Goal: Information Seeking & Learning: Learn about a topic

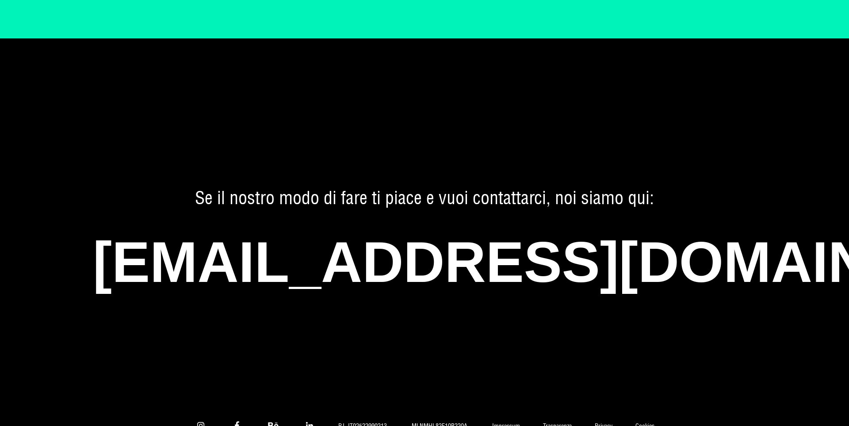
scroll to position [5984, 0]
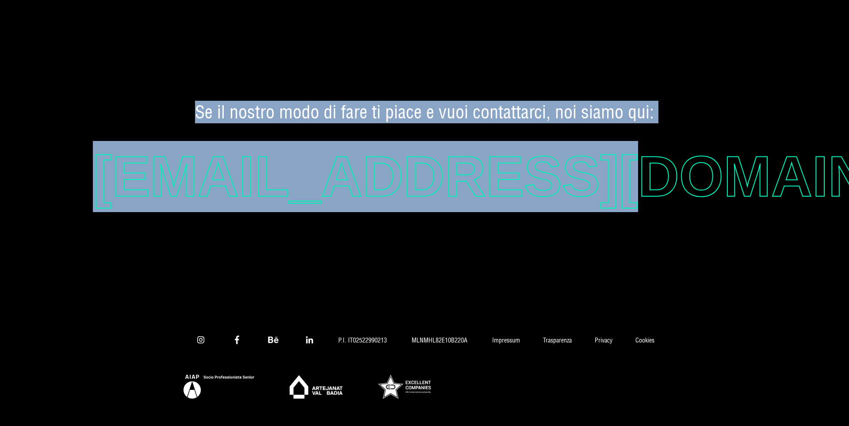
drag, startPoint x: 193, startPoint y: 103, endPoint x: 689, endPoint y: 156, distance: 499.4
click at [689, 156] on div "Se il nostro modo di fare ti piace e vuoi contattarci, noi siamo qui: hi@studio…" at bounding box center [424, 165] width 663 height 129
click at [689, 156] on span "hi@studiopuls.it" at bounding box center [424, 176] width 663 height 71
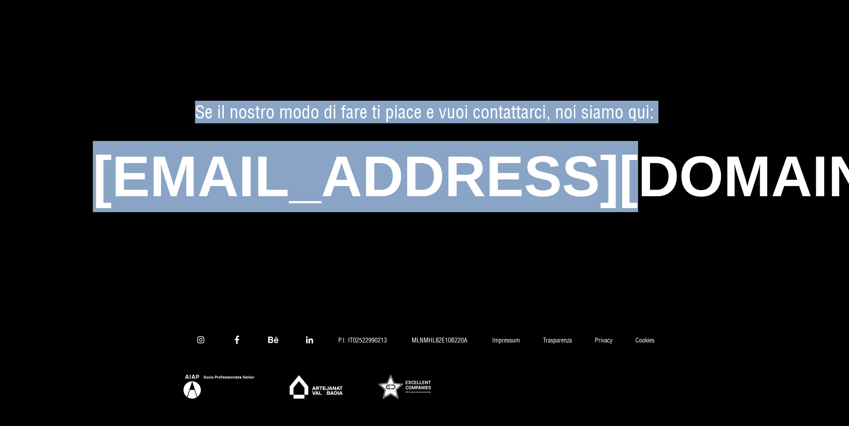
click at [133, 131] on div "Se il nostro modo di fare ti piace e vuoi contattarci, noi siamo qui: hi@studio…" at bounding box center [424, 165] width 663 height 129
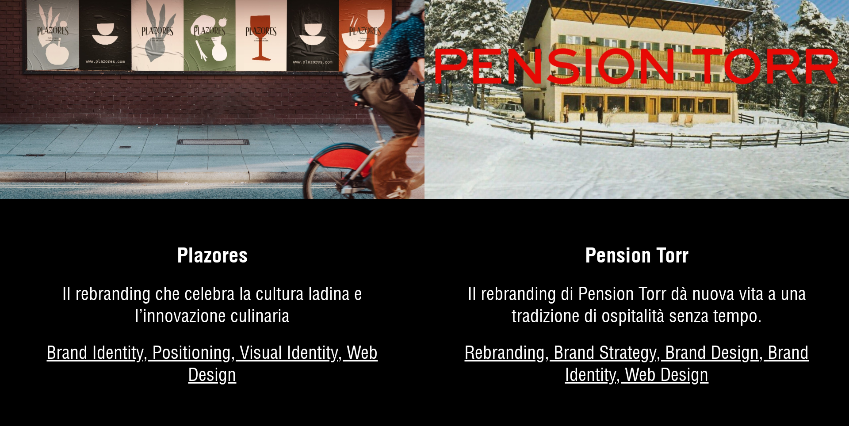
scroll to position [3362, 0]
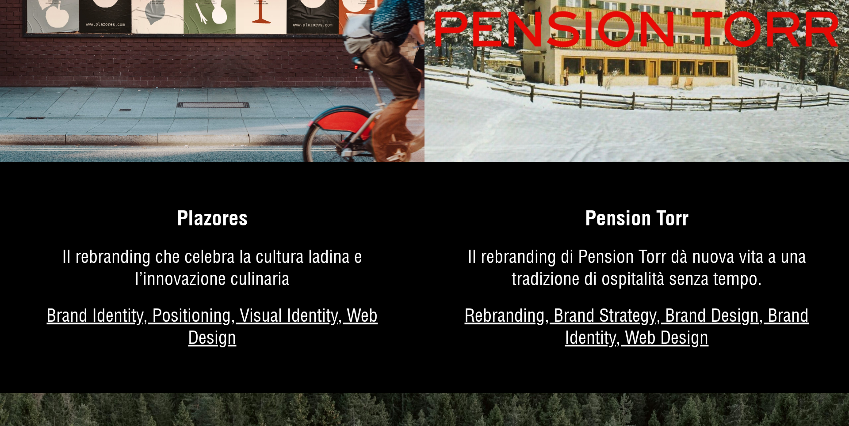
click at [574, 319] on link "Di più sul progetto" at bounding box center [636, 288] width 424 height 209
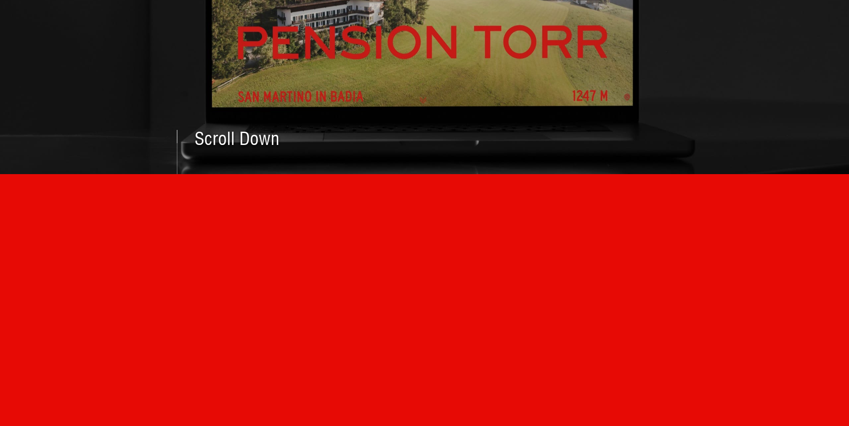
click at [230, 134] on span "Scroll Down" at bounding box center [237, 139] width 85 height 18
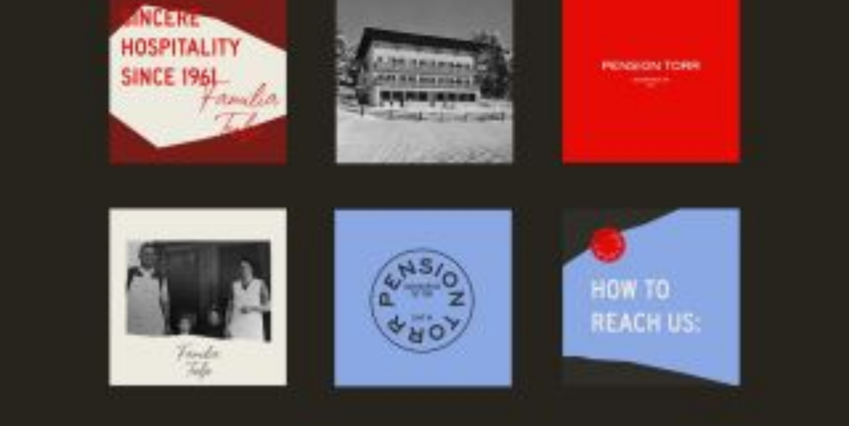
scroll to position [3380, 0]
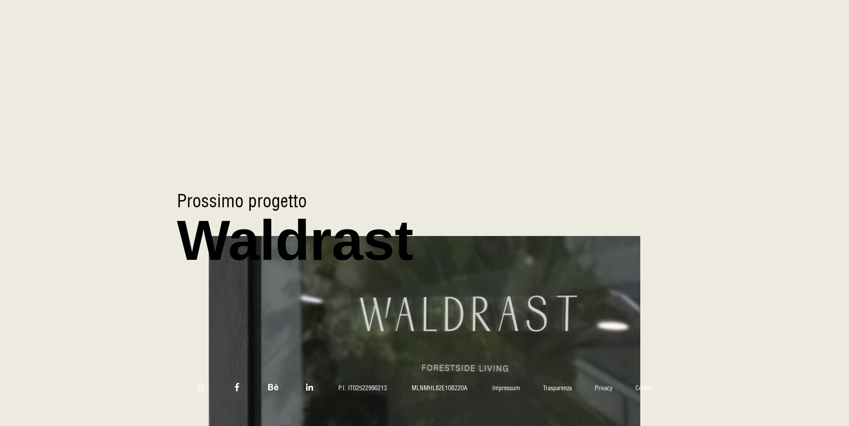
click at [455, 298] on img at bounding box center [424, 331] width 521 height 230
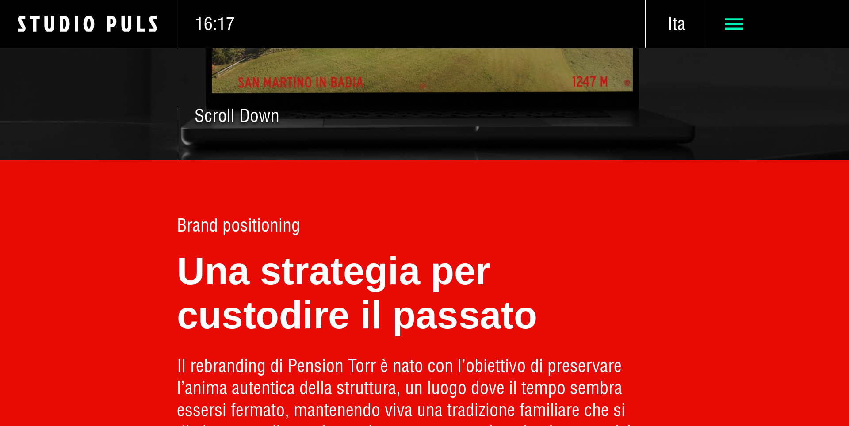
scroll to position [252, 0]
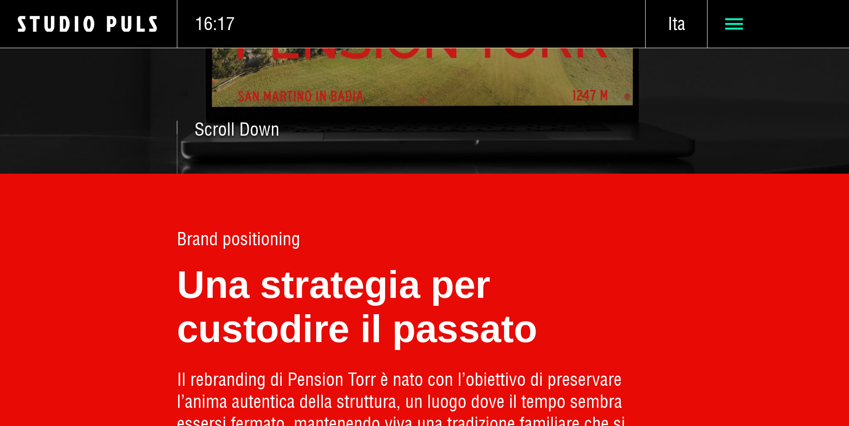
click at [726, 25] on icon at bounding box center [734, 24] width 18 height 18
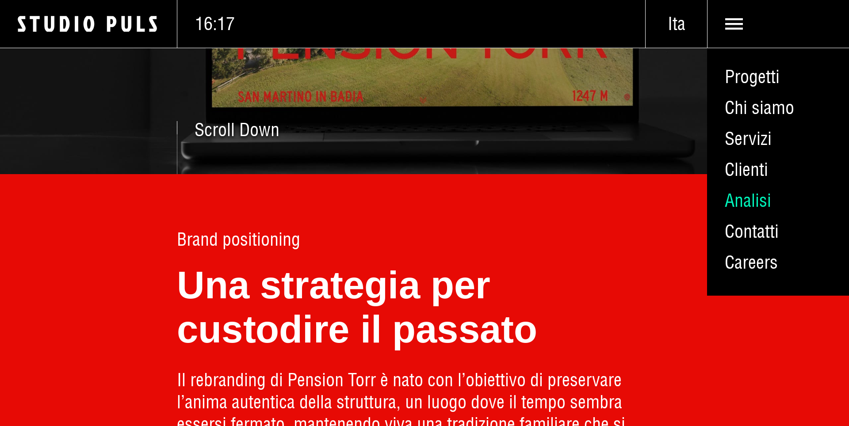
click at [743, 201] on link "Analisi" at bounding box center [778, 200] width 142 height 31
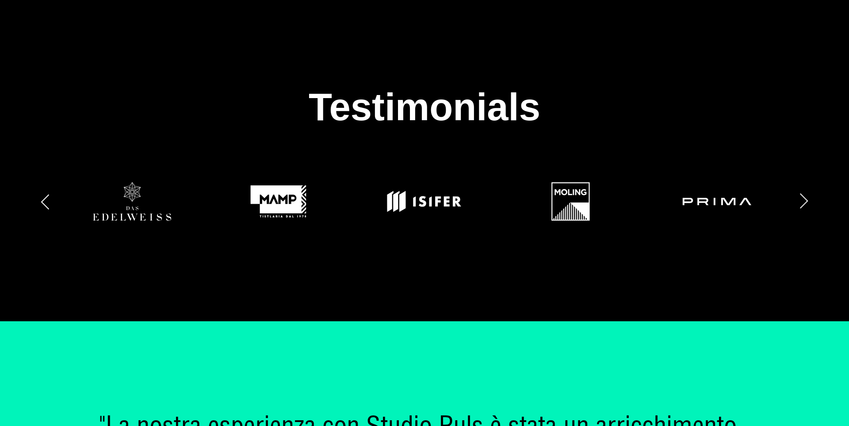
scroll to position [1109, 0]
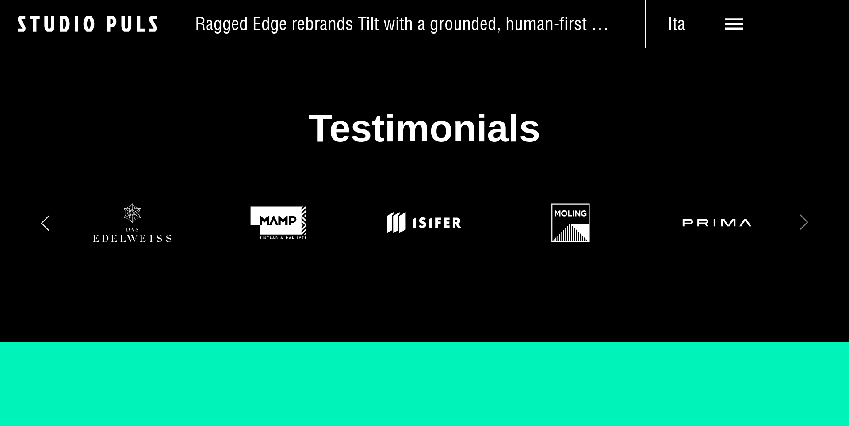
click at [803, 222] on div "Next slide" at bounding box center [759, 222] width 100 height 63
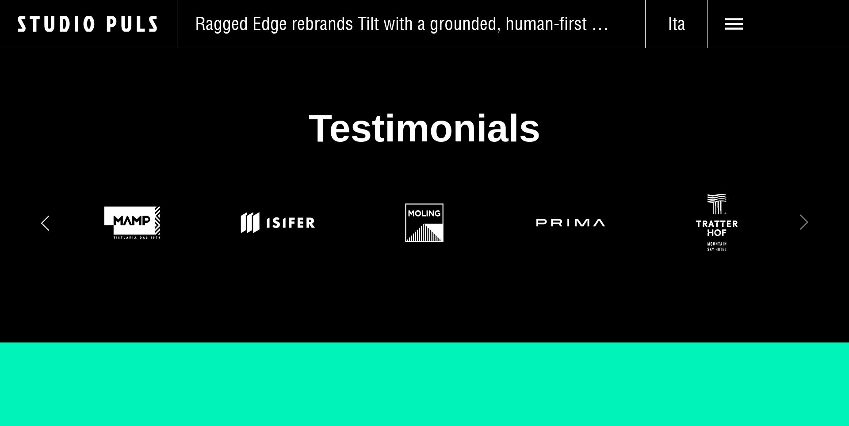
click at [807, 226] on div "Next slide" at bounding box center [759, 222] width 100 height 63
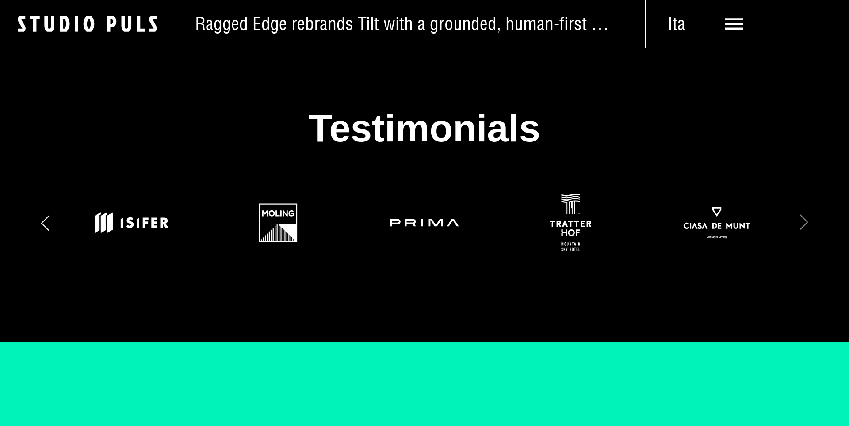
click at [806, 226] on div "Next slide" at bounding box center [759, 222] width 100 height 63
click at [801, 220] on div "Next slide" at bounding box center [759, 222] width 100 height 63
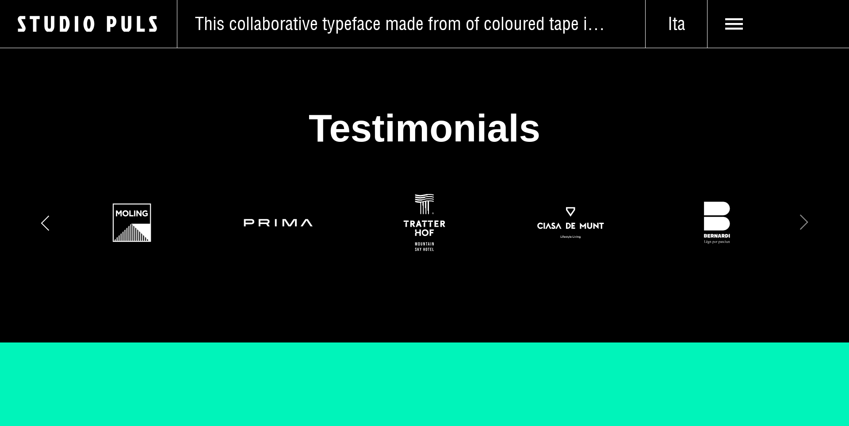
click at [800, 221] on div "Next slide" at bounding box center [759, 222] width 100 height 63
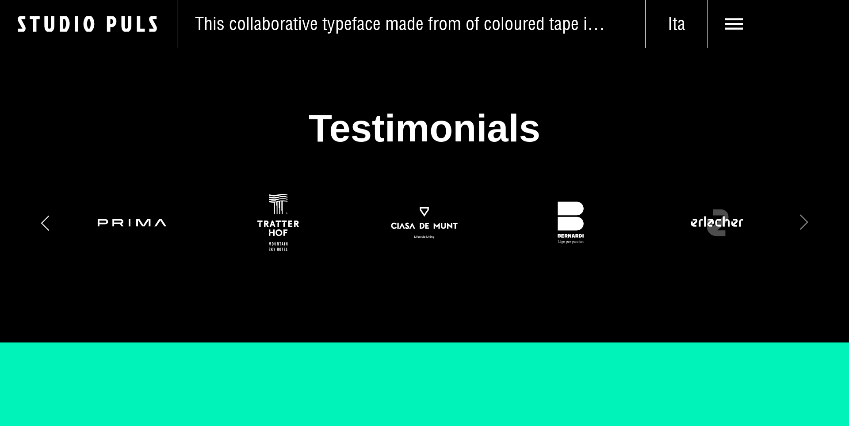
click at [800, 221] on div "Next slide" at bounding box center [759, 222] width 100 height 63
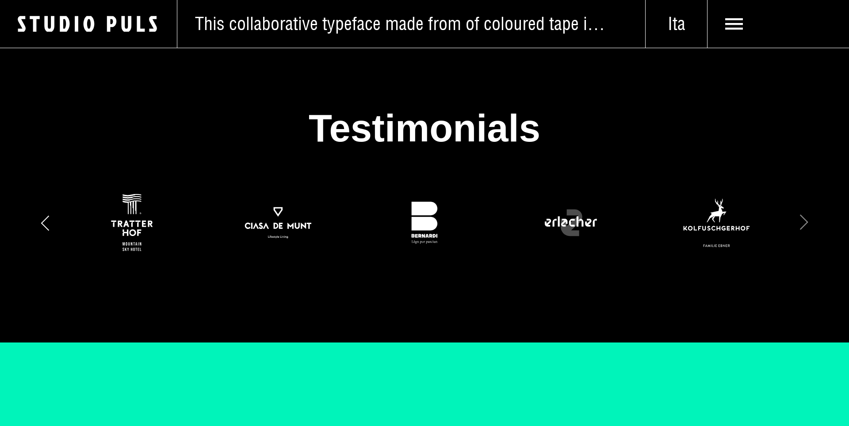
click at [799, 222] on div "Next slide" at bounding box center [759, 222] width 100 height 63
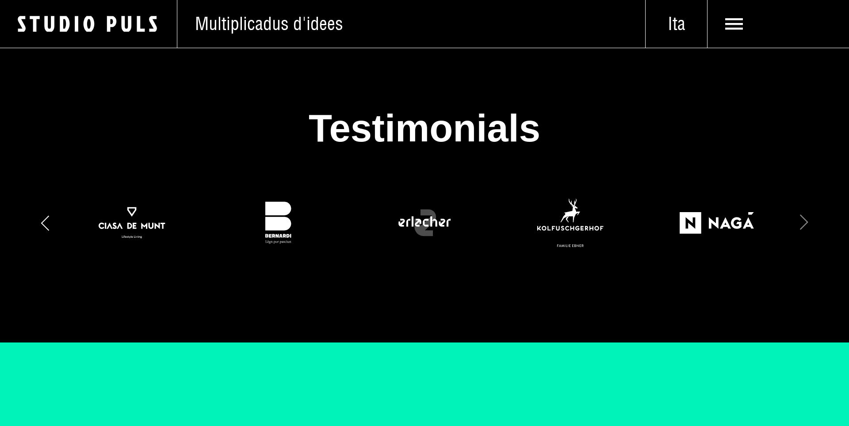
click at [799, 222] on div "Next slide" at bounding box center [759, 222] width 100 height 63
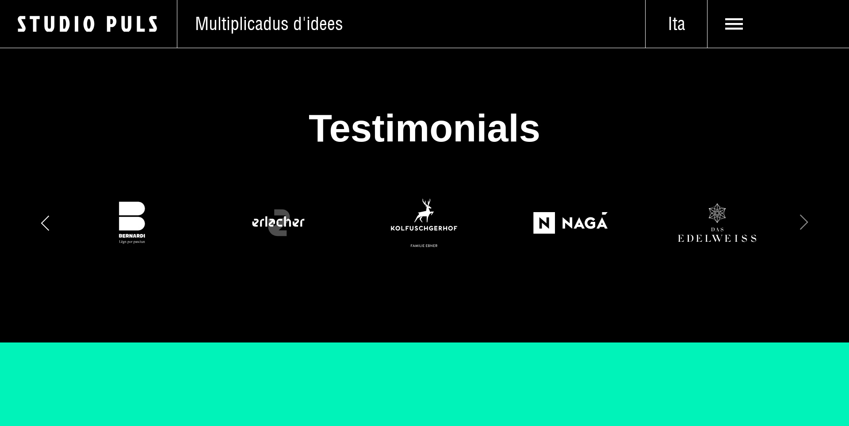
click at [799, 222] on div "Next slide" at bounding box center [759, 222] width 100 height 63
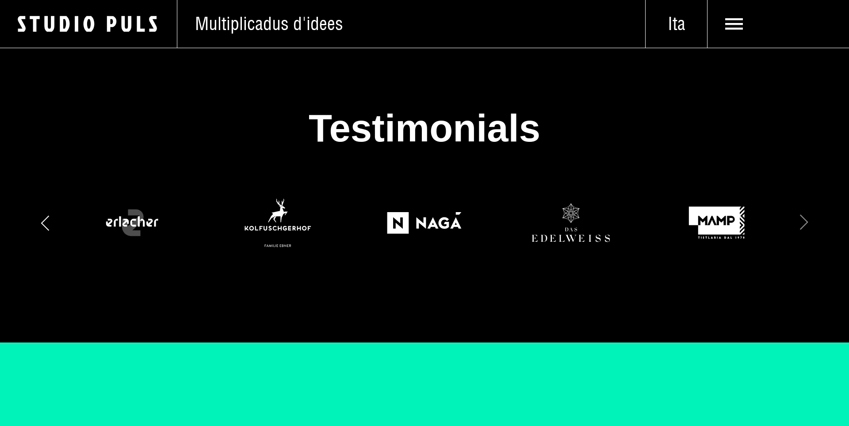
click at [799, 222] on div "Next slide" at bounding box center [759, 222] width 100 height 63
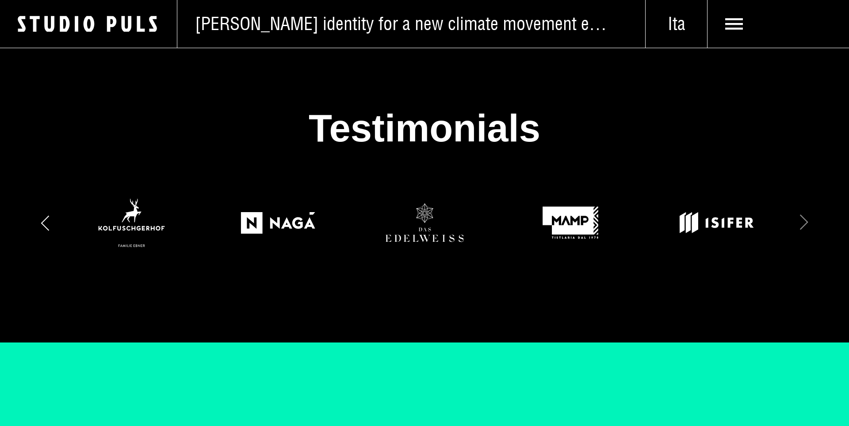
click at [799, 222] on div "Next slide" at bounding box center [759, 222] width 100 height 63
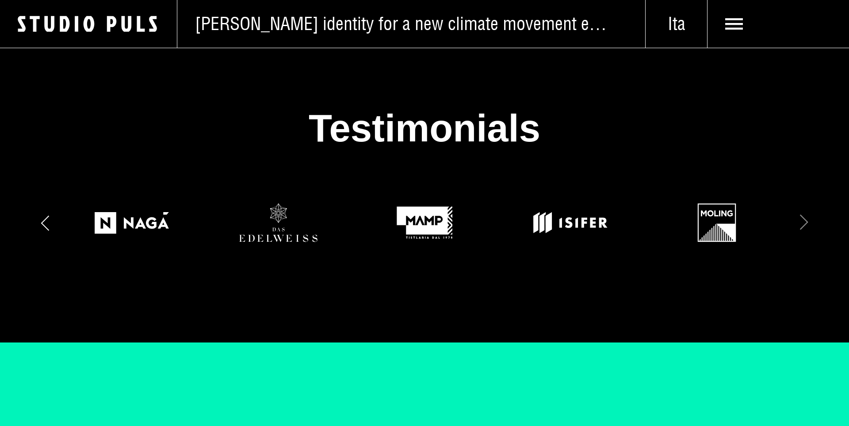
click at [799, 222] on div "Next slide" at bounding box center [759, 222] width 100 height 63
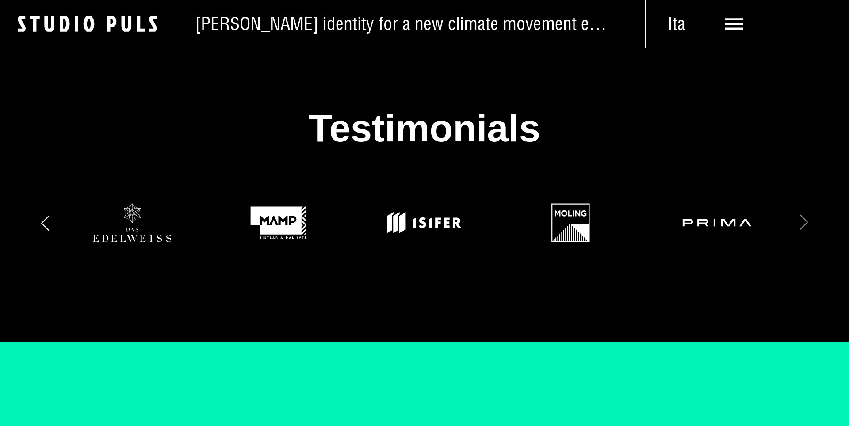
click at [799, 222] on div "Next slide" at bounding box center [759, 222] width 100 height 63
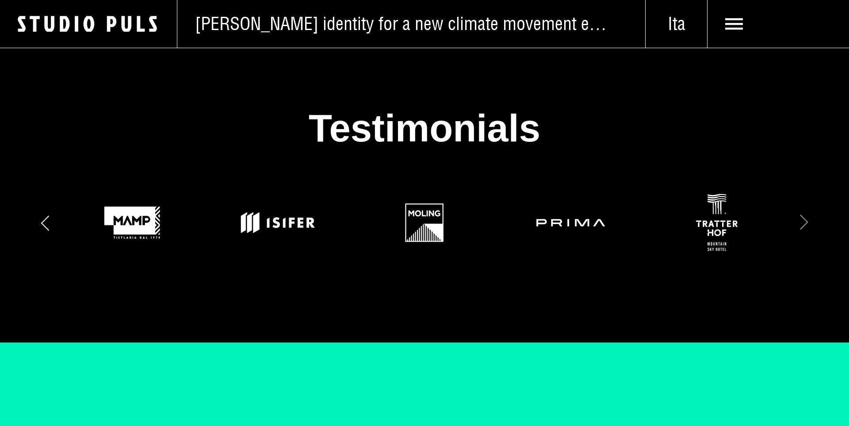
click at [799, 222] on div "Next slide" at bounding box center [759, 222] width 100 height 63
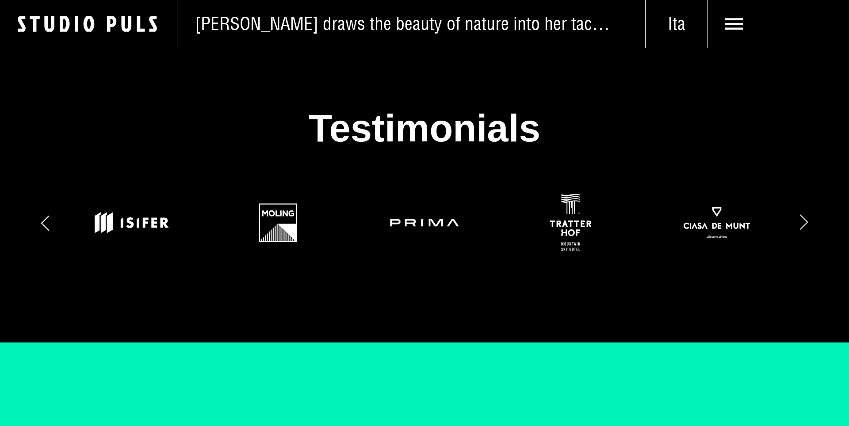
click at [734, 25] on icon at bounding box center [734, 24] width 18 height 18
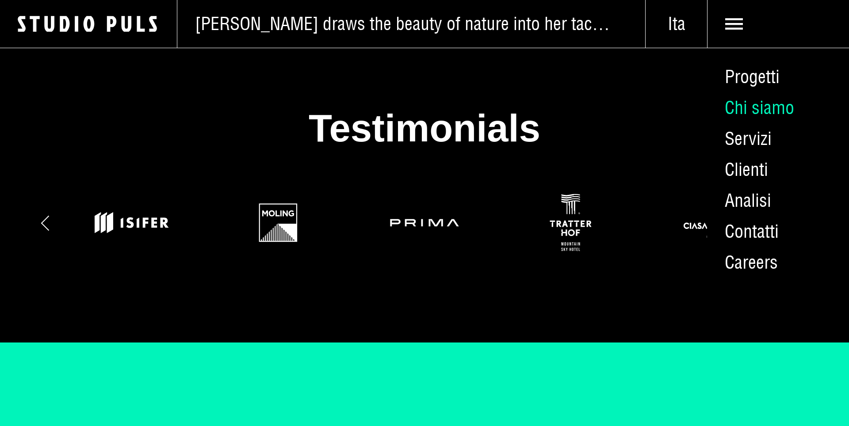
click at [745, 107] on link "Chi siamo" at bounding box center [778, 107] width 142 height 31
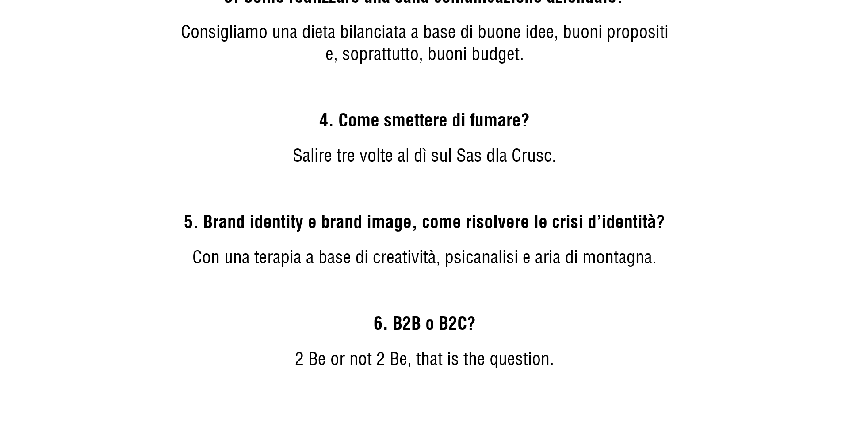
scroll to position [2520, 0]
